Goal: Task Accomplishment & Management: Use online tool/utility

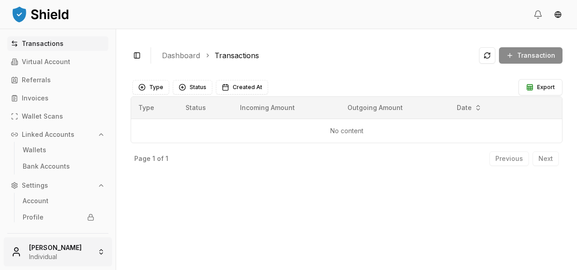
click at [69, 251] on html "Transactions Virtual Account Referrals Invoices Wallet Scans Linked Accounts Wa…" at bounding box center [288, 135] width 577 height 270
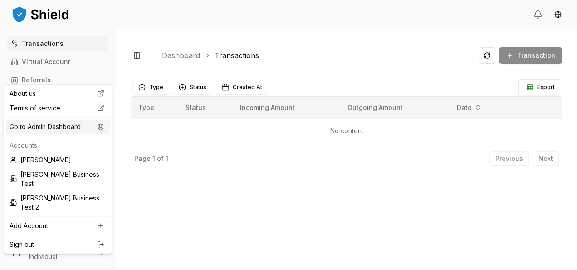
click at [74, 132] on div "Go to Admin Dashboard" at bounding box center [58, 126] width 104 height 15
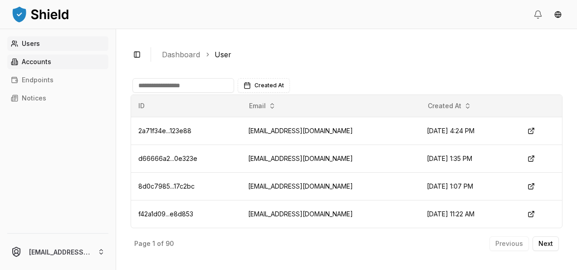
click at [51, 66] on link "Accounts" at bounding box center [57, 61] width 101 height 15
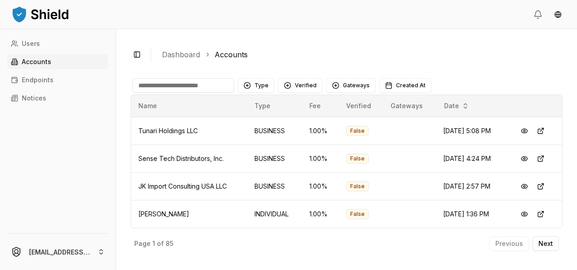
click at [166, 82] on input at bounding box center [184, 85] width 102 height 15
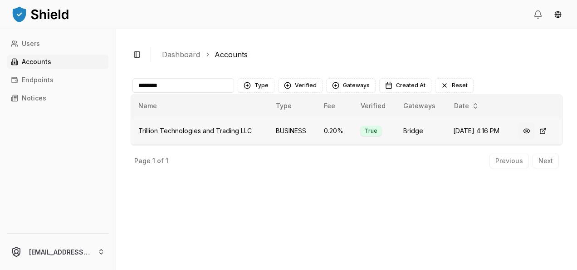
type input "********"
click at [526, 133] on button at bounding box center [527, 131] width 16 height 16
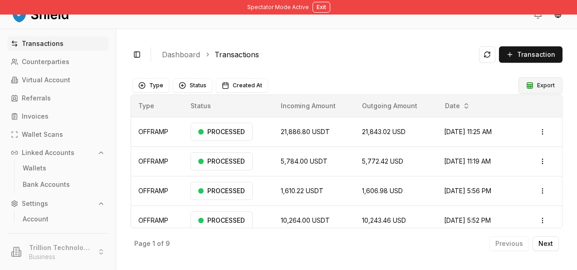
click at [544, 84] on button "Export" at bounding box center [541, 85] width 44 height 16
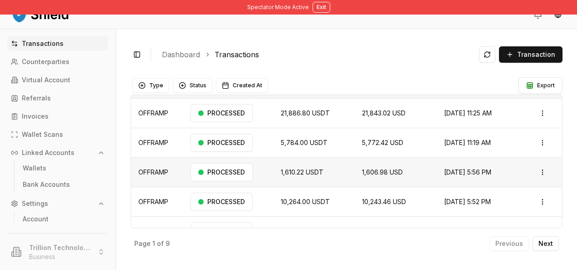
scroll to position [18, 0]
click at [326, 4] on button "Exit" at bounding box center [322, 7] width 18 height 11
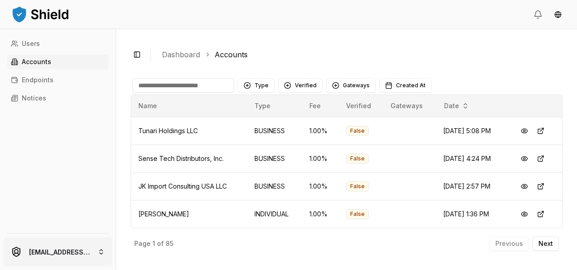
click at [83, 262] on html "Users Accounts Endpoints Notices ferminmorello@gmail.com Toggle Sidebar Dashboa…" at bounding box center [288, 135] width 577 height 270
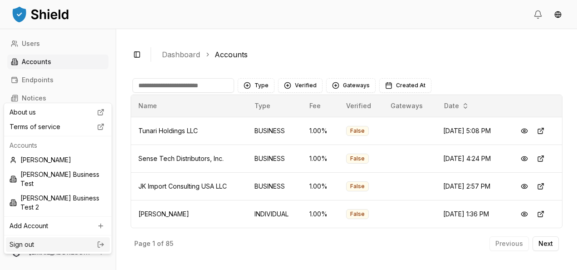
click at [76, 240] on link "Sign out" at bounding box center [58, 244] width 97 height 9
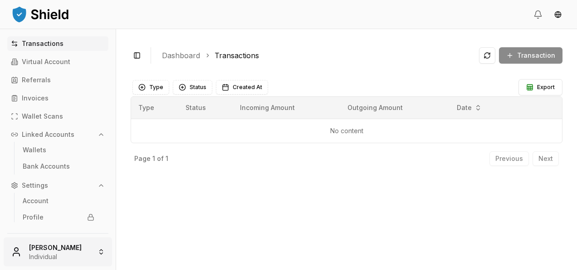
click at [69, 246] on html "Transactions Virtual Account Referrals Invoices Wallet Scans Linked Accounts Wa…" at bounding box center [288, 135] width 577 height 270
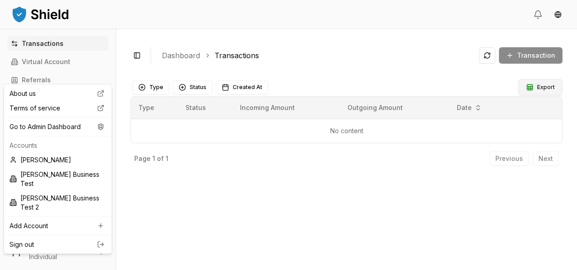
click at [547, 91] on html "Transactions Virtual Account Referrals Invoices Wallet Scans Linked Accounts Wa…" at bounding box center [288, 135] width 577 height 270
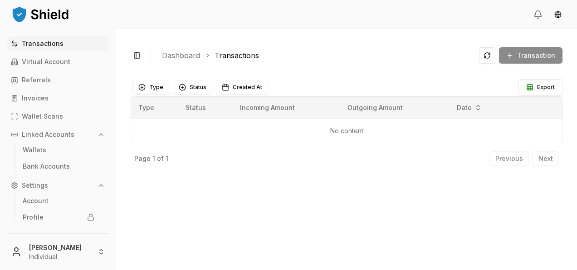
click at [449, 89] on div "Type Status Created At" at bounding box center [325, 87] width 384 height 15
click at [537, 90] on button "Export" at bounding box center [541, 87] width 44 height 16
click at [449, 77] on main "Type Status Created At Export Type Status Incoming Amount Outgoing Amount Date …" at bounding box center [347, 122] width 432 height 96
click at [60, 254] on html "Transactions Virtual Account Referrals Invoices Wallet Scans Linked Accounts Wa…" at bounding box center [288, 135] width 577 height 270
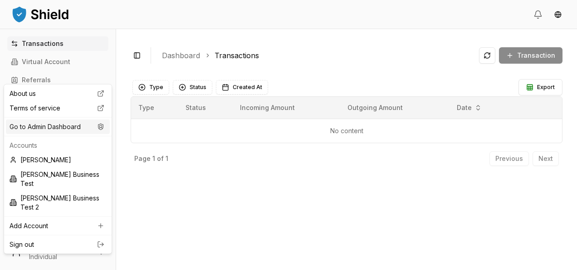
click at [61, 128] on div "Go to Admin Dashboard" at bounding box center [58, 126] width 104 height 15
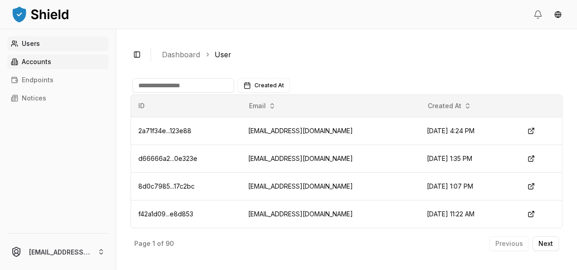
click at [60, 62] on link "Accounts" at bounding box center [57, 61] width 101 height 15
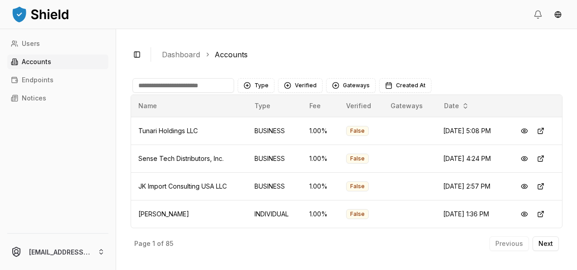
click at [166, 83] on input at bounding box center [184, 85] width 102 height 15
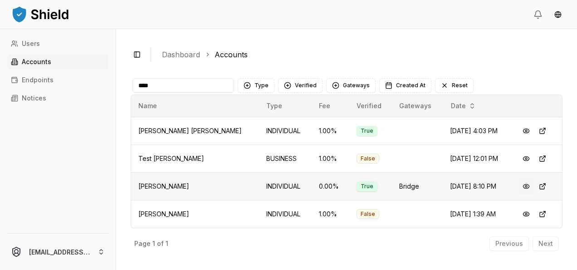
type input "****"
click at [522, 187] on button at bounding box center [526, 186] width 16 height 16
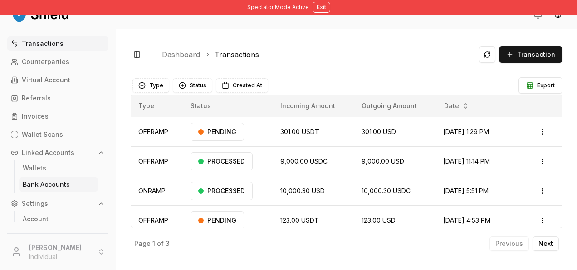
click at [56, 182] on p "Bank Accounts" at bounding box center [46, 184] width 47 height 6
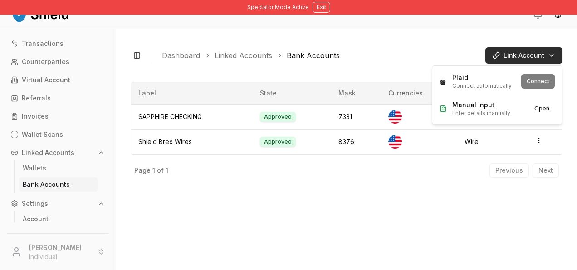
click at [536, 50] on html "Spectator Mode Active Exit Transactions Counterparties Virtual Account Referral…" at bounding box center [288, 135] width 577 height 270
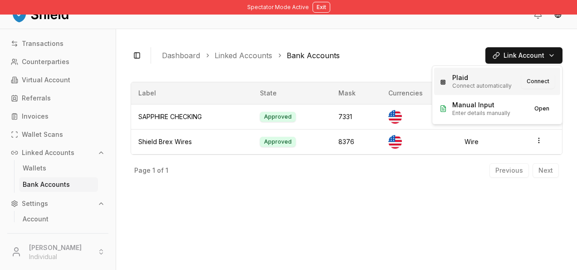
click at [540, 82] on button "Connect" at bounding box center [538, 81] width 34 height 15
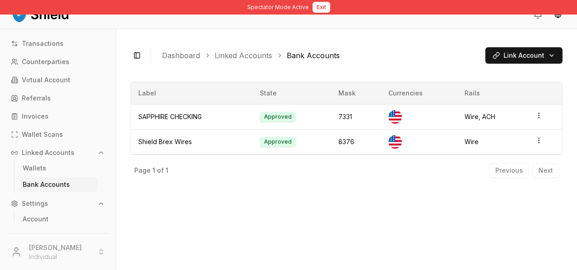
click at [320, 7] on button "Exit" at bounding box center [322, 7] width 18 height 11
